Goal: Information Seeking & Learning: Find specific fact

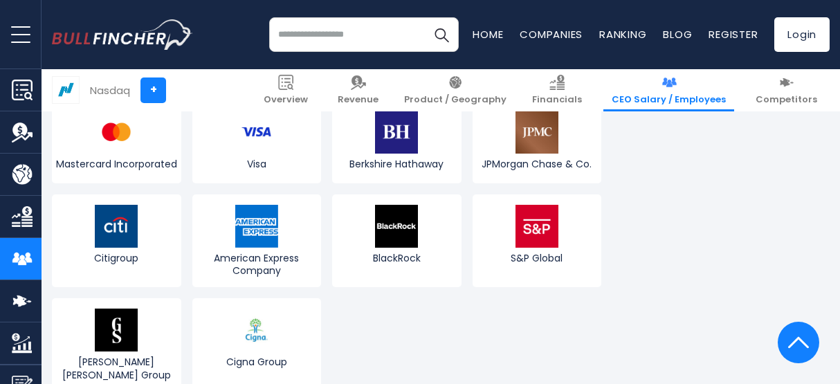
scroll to position [4953, 0]
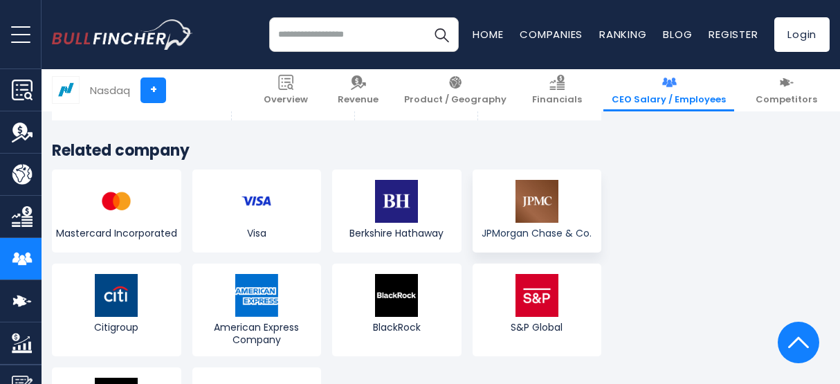
click at [550, 189] on img at bounding box center [536, 201] width 43 height 43
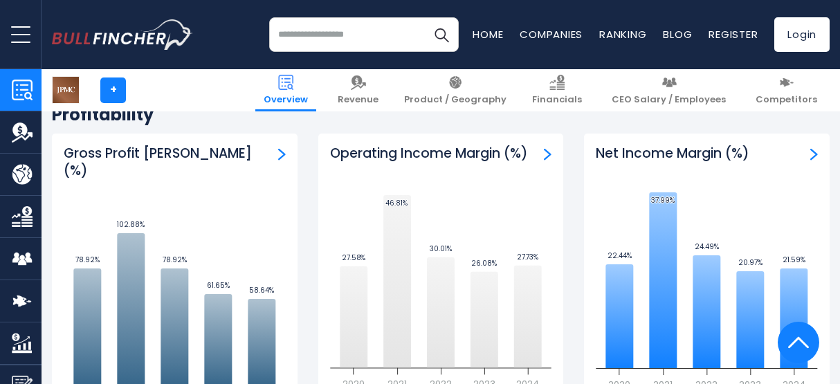
scroll to position [2766, 0]
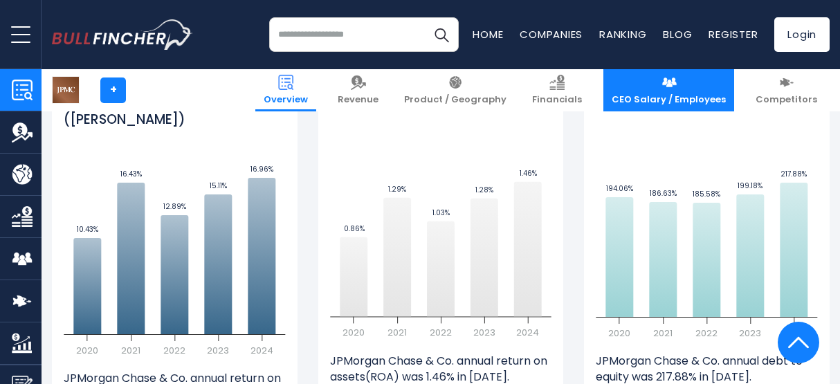
click at [701, 77] on link "CEO Salary / Employees" at bounding box center [668, 90] width 131 height 42
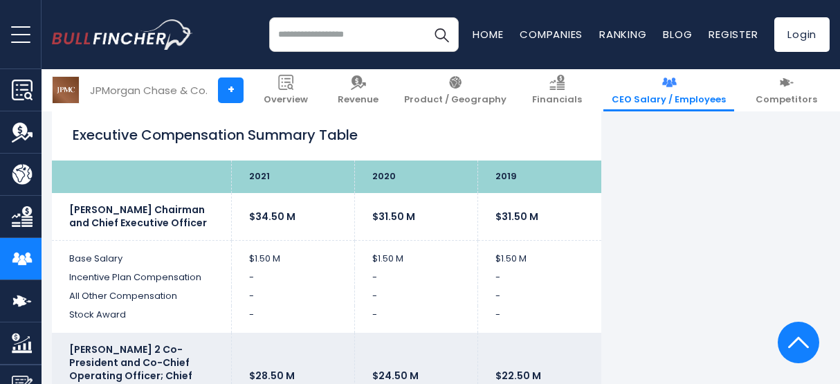
scroll to position [3112, 0]
